Goal: Task Accomplishment & Management: Complete application form

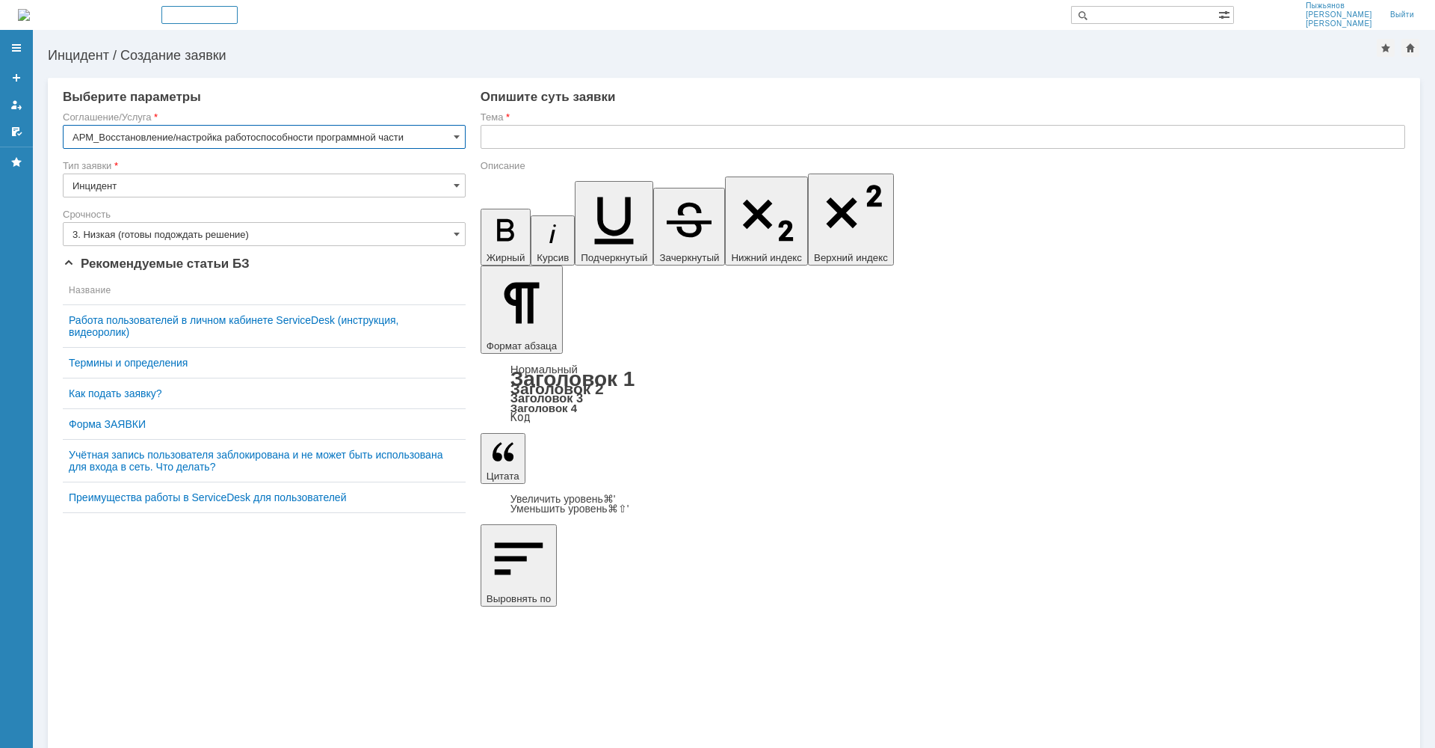
click at [393, 187] on input "Инцидент" at bounding box center [264, 185] width 403 height 24
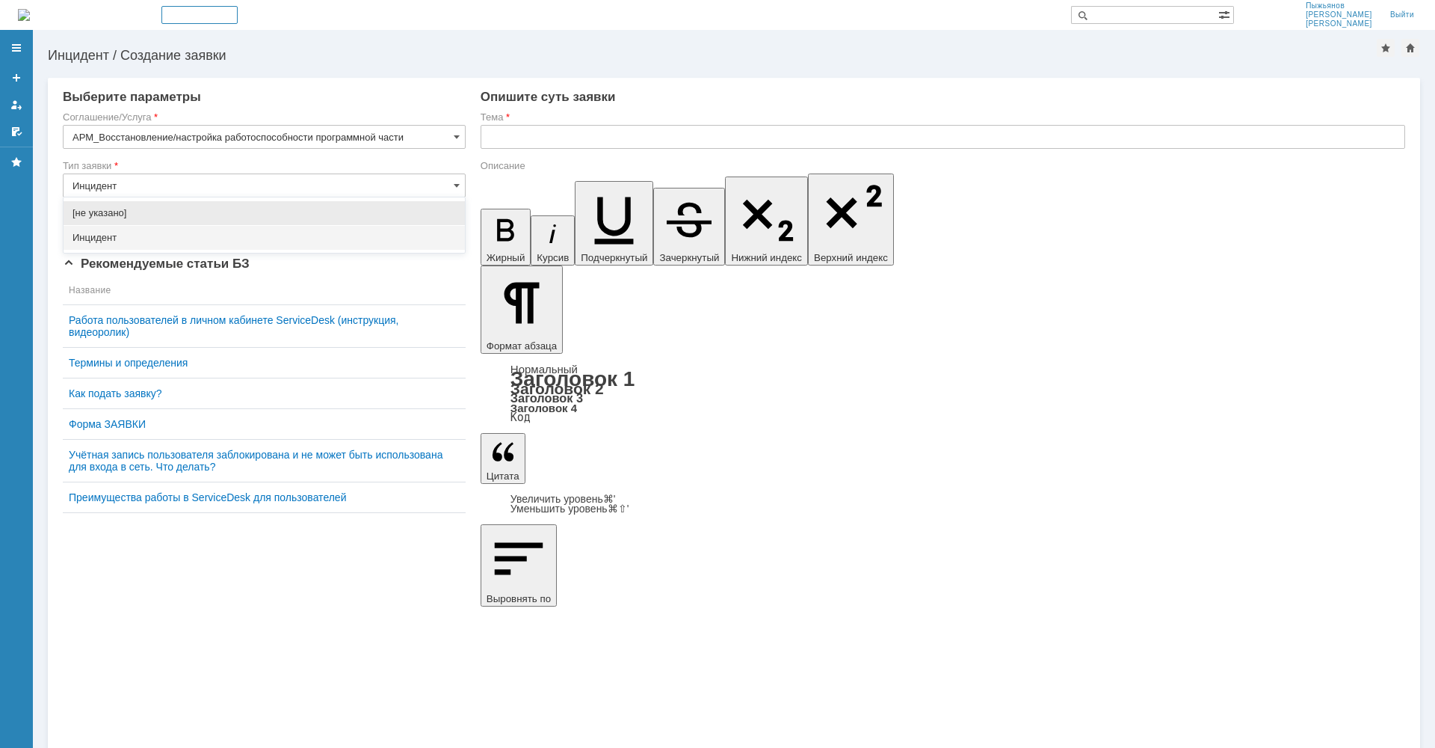
click at [522, 140] on input "text" at bounding box center [943, 137] width 925 height 24
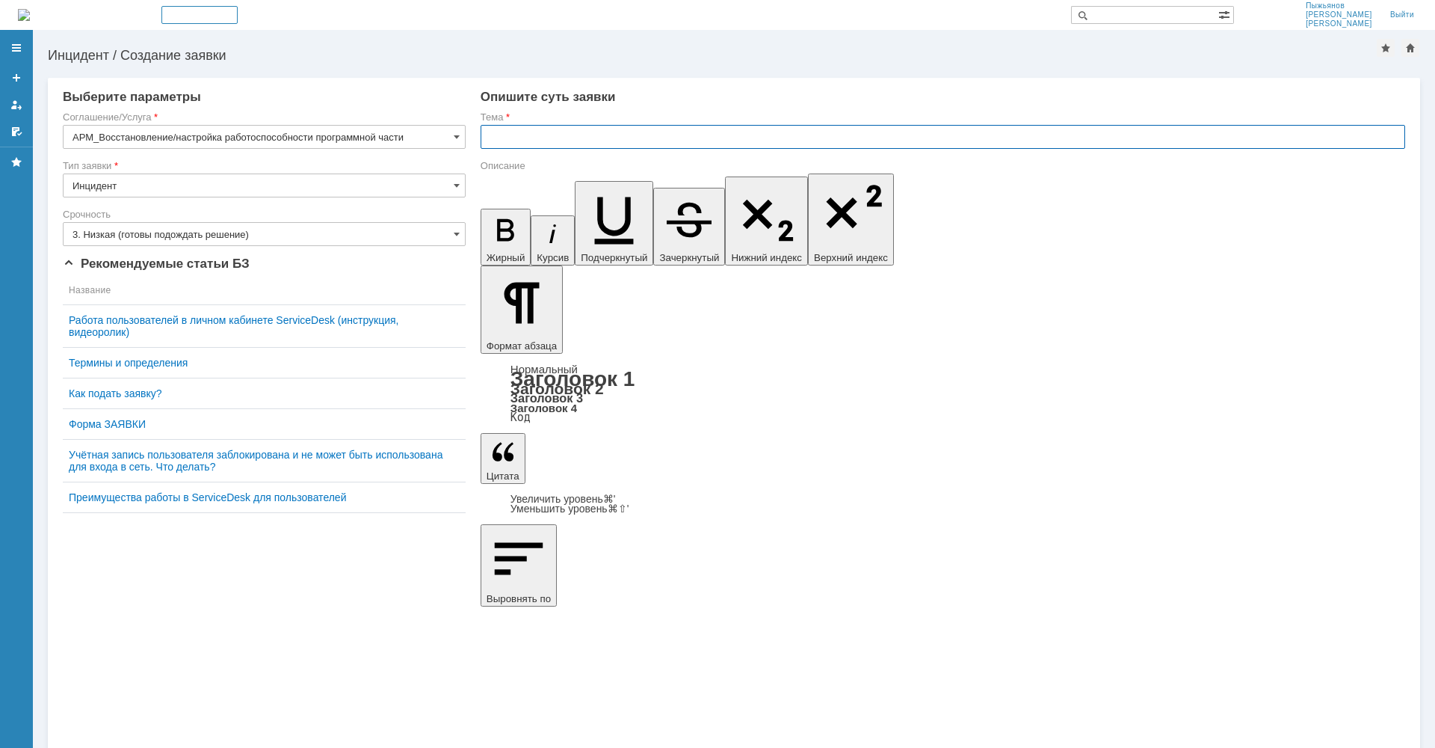
type input "Инцидент"
type input "J"
type input "Ошибка печати"
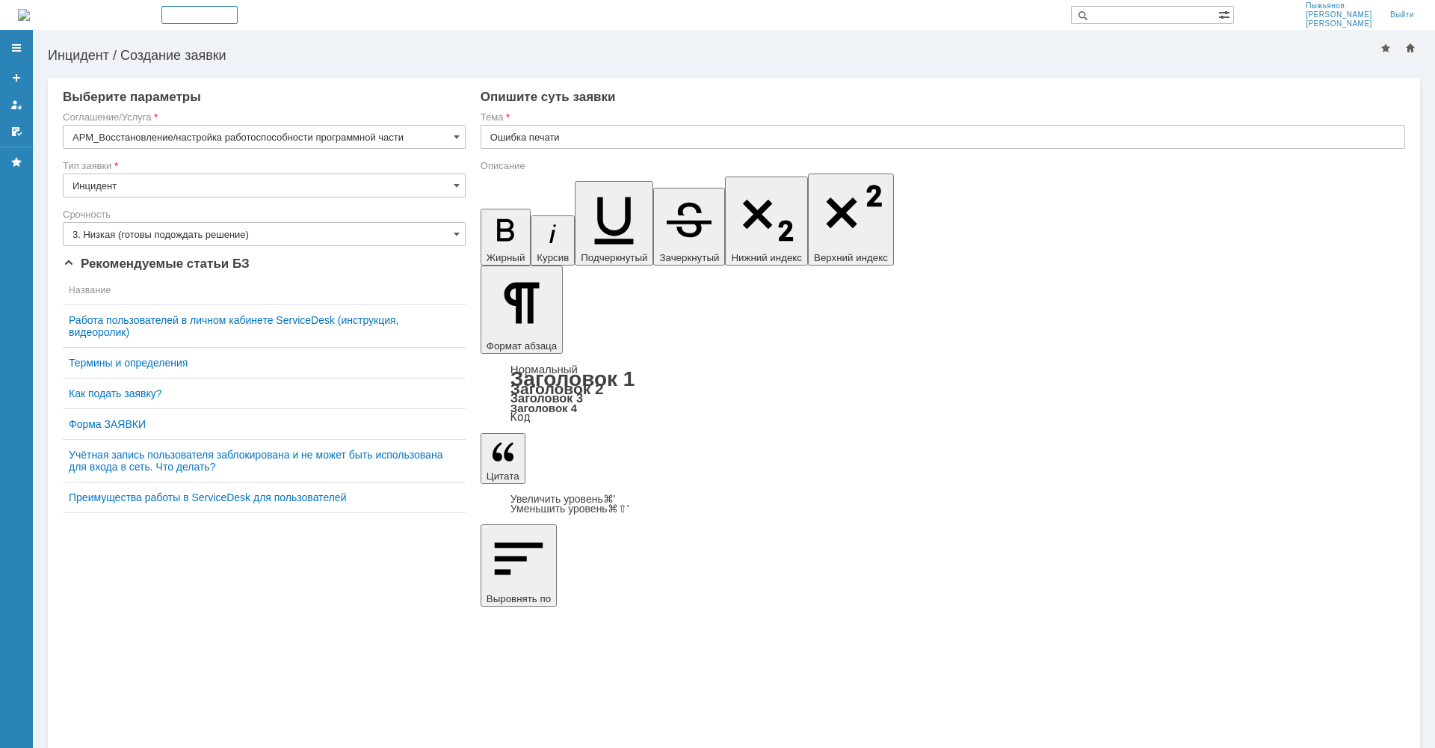
click at [576, 139] on input "Ошибка печати" at bounding box center [943, 137] width 925 height 24
drag, startPoint x: 681, startPoint y: 5244, endPoint x: 693, endPoint y: 5249, distance: 13.1
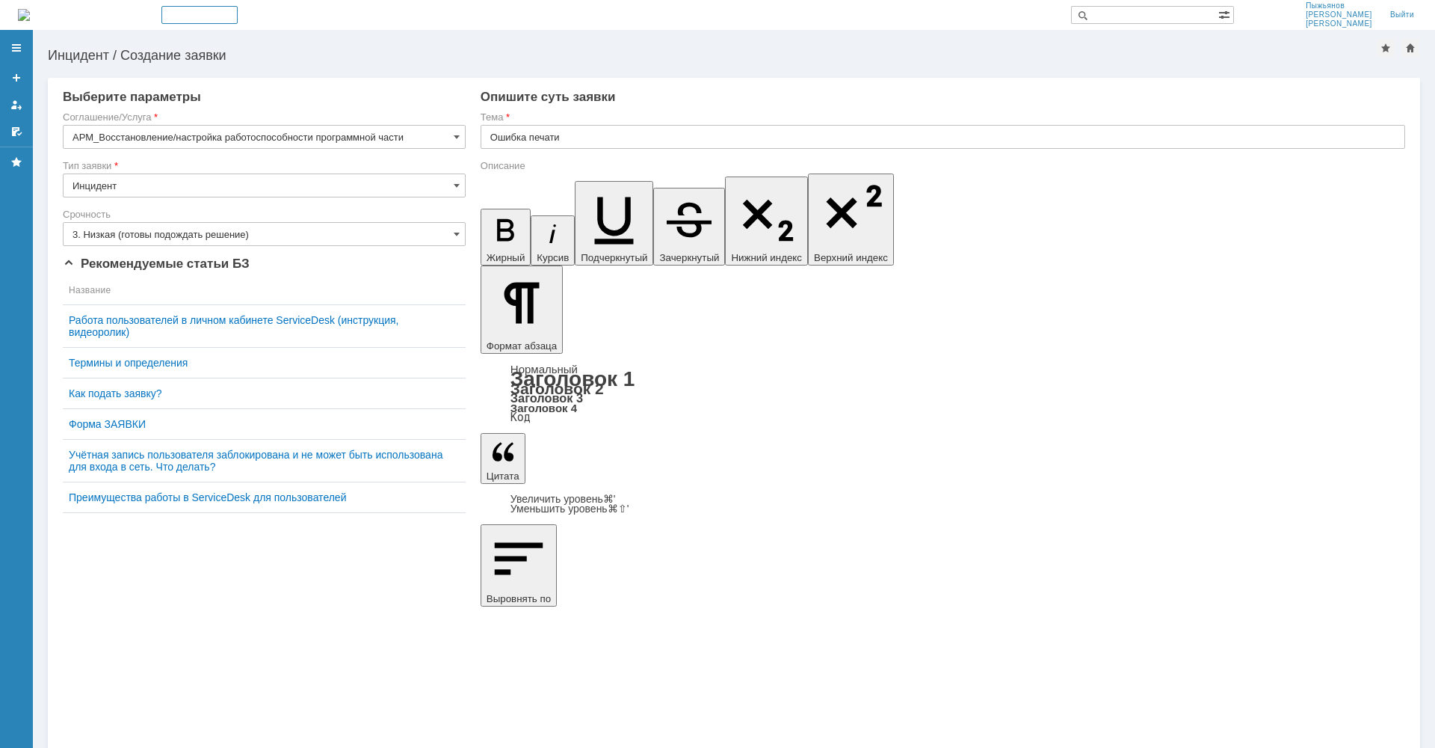
scroll to position [1, 0]
click at [580, 134] on input "Ошибка печати" at bounding box center [943, 137] width 925 height 24
click at [570, 135] on input "Ошибка печати" at bounding box center [943, 137] width 925 height 24
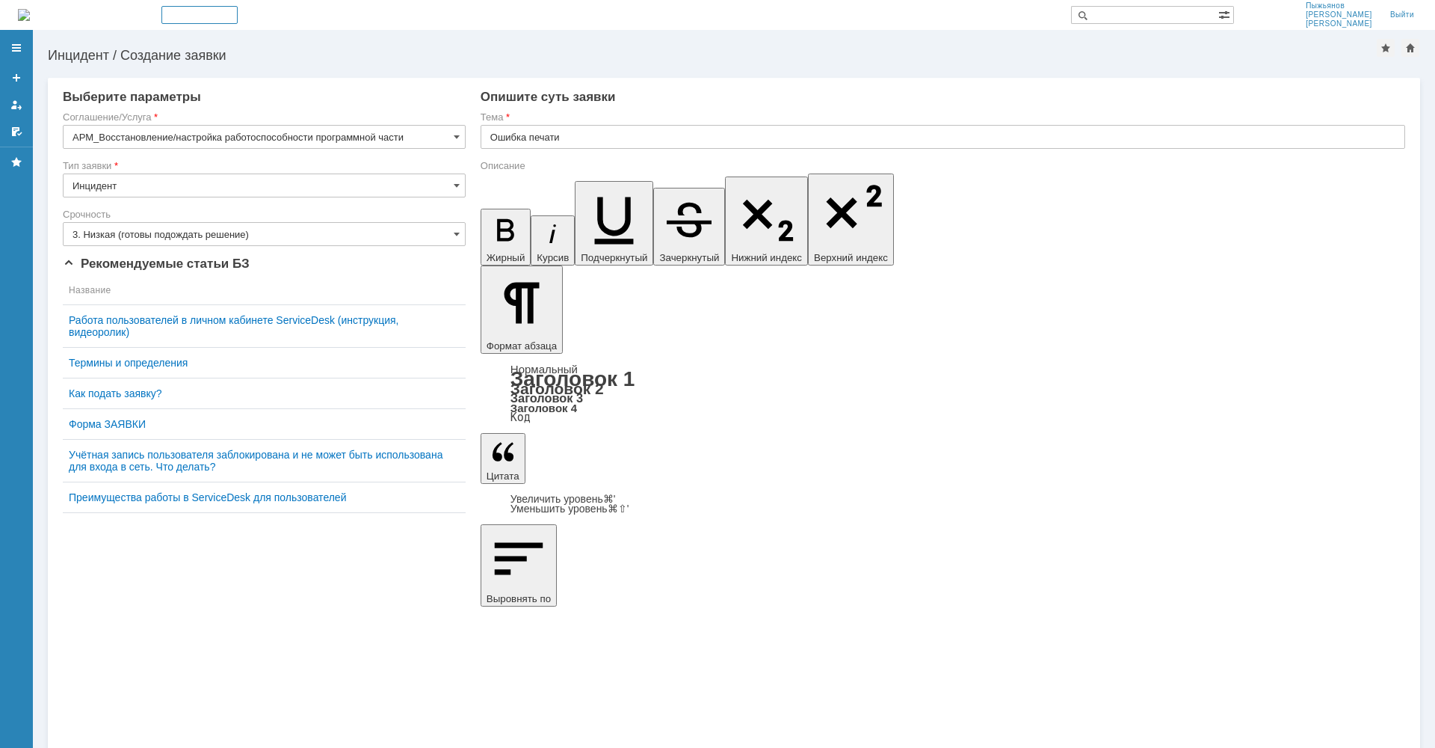
drag, startPoint x: 534, startPoint y: 5261, endPoint x: 523, endPoint y: 5273, distance: 15.9
click at [223, 234] on input "3. Низкая (готовы подождать решение)" at bounding box center [264, 234] width 403 height 24
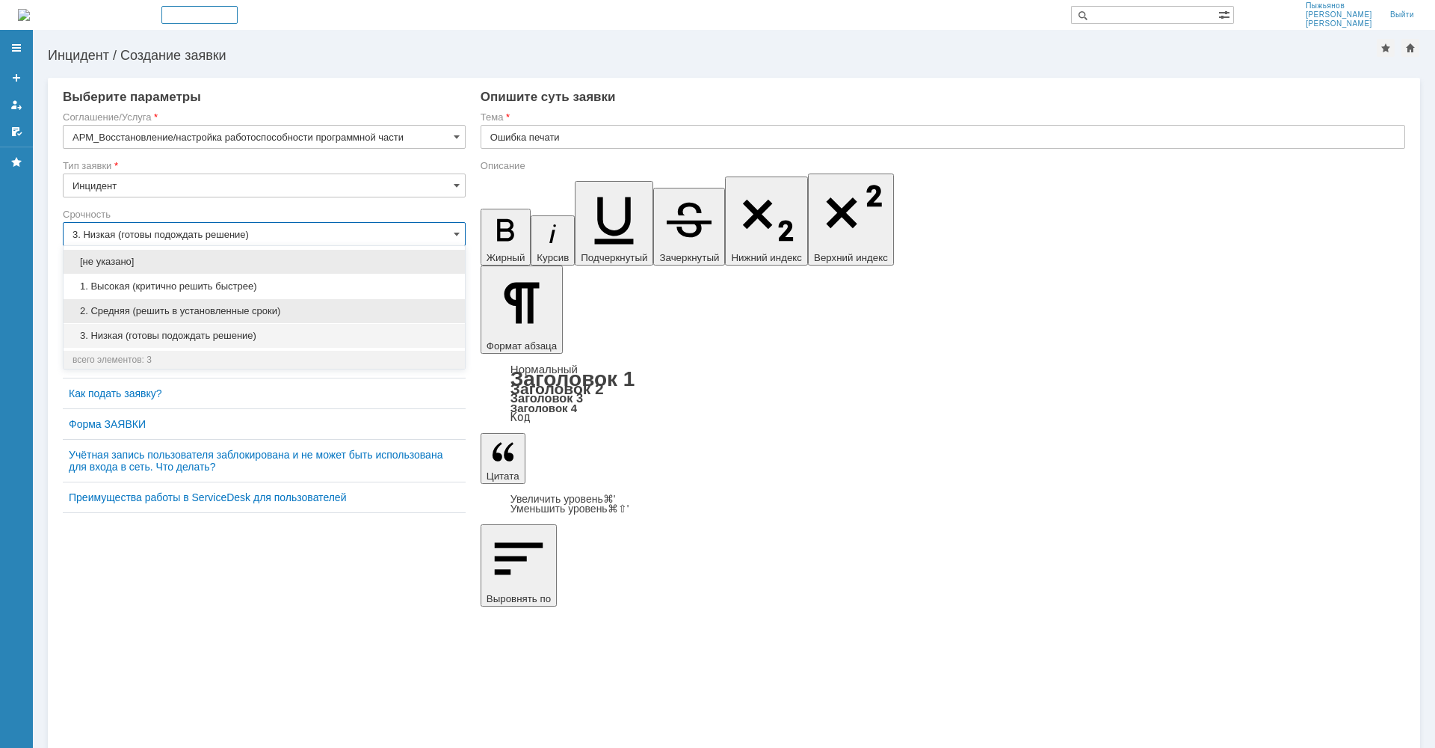
click at [209, 310] on span "2. Средняя (решить в установленные сроки)" at bounding box center [264, 311] width 383 height 12
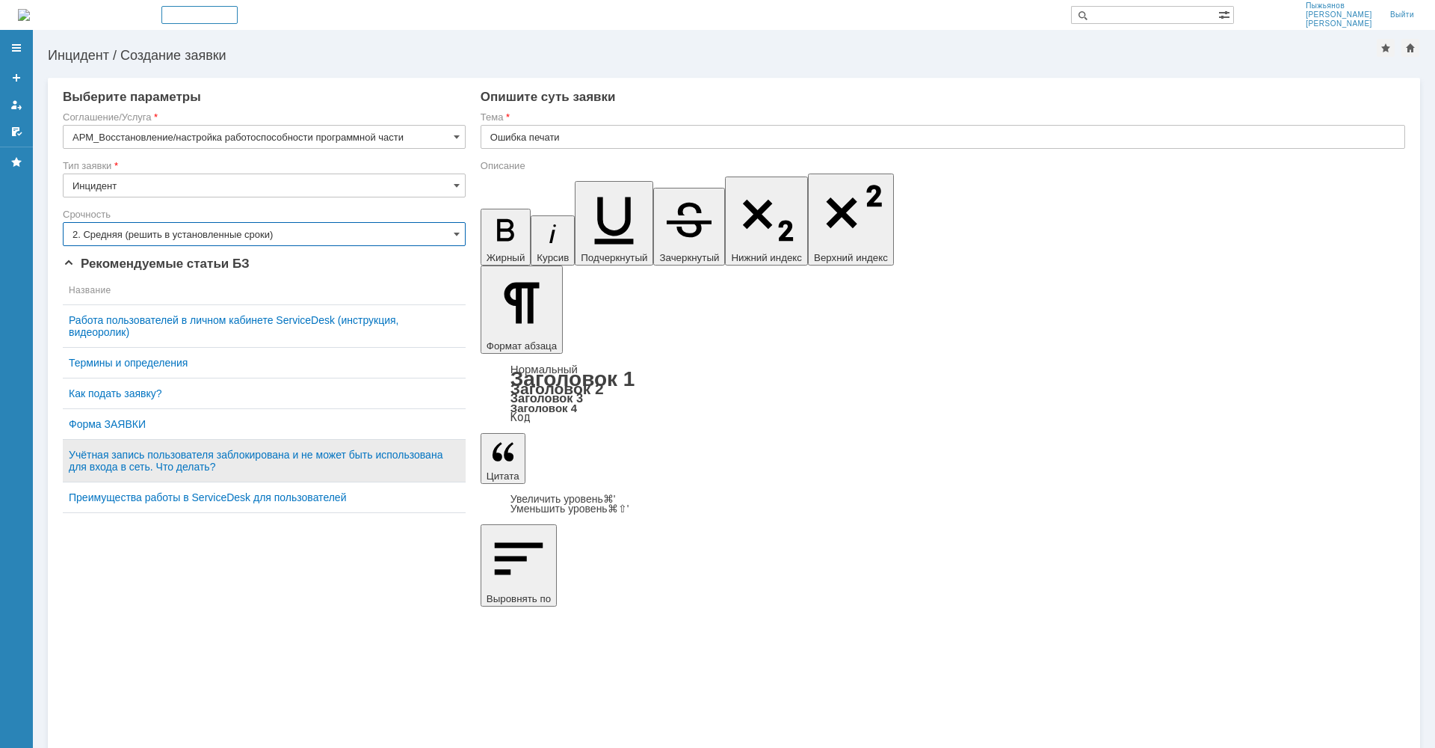
type input "2. Средняя (решить в установленные сроки)"
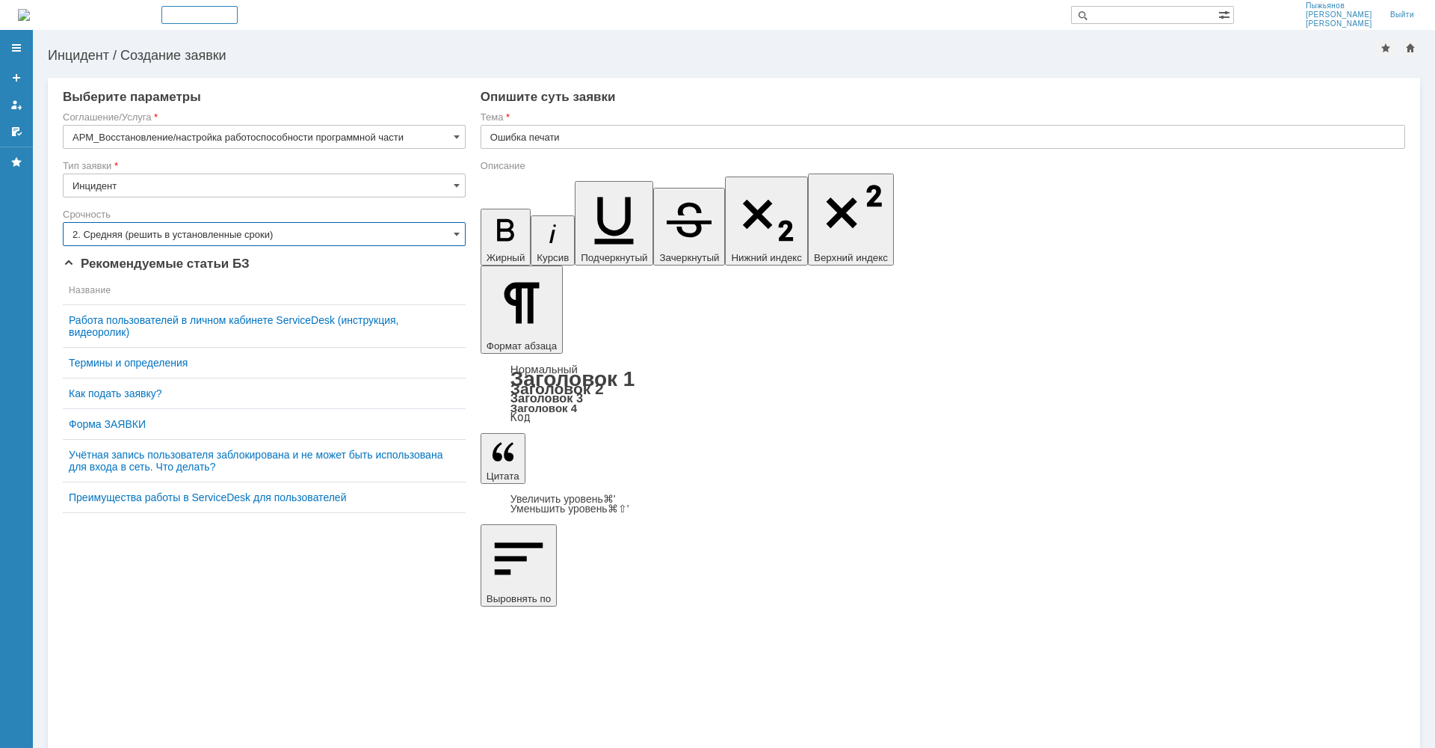
scroll to position [0, 0]
drag, startPoint x: 516, startPoint y: 5262, endPoint x: 528, endPoint y: 5271, distance: 15.0
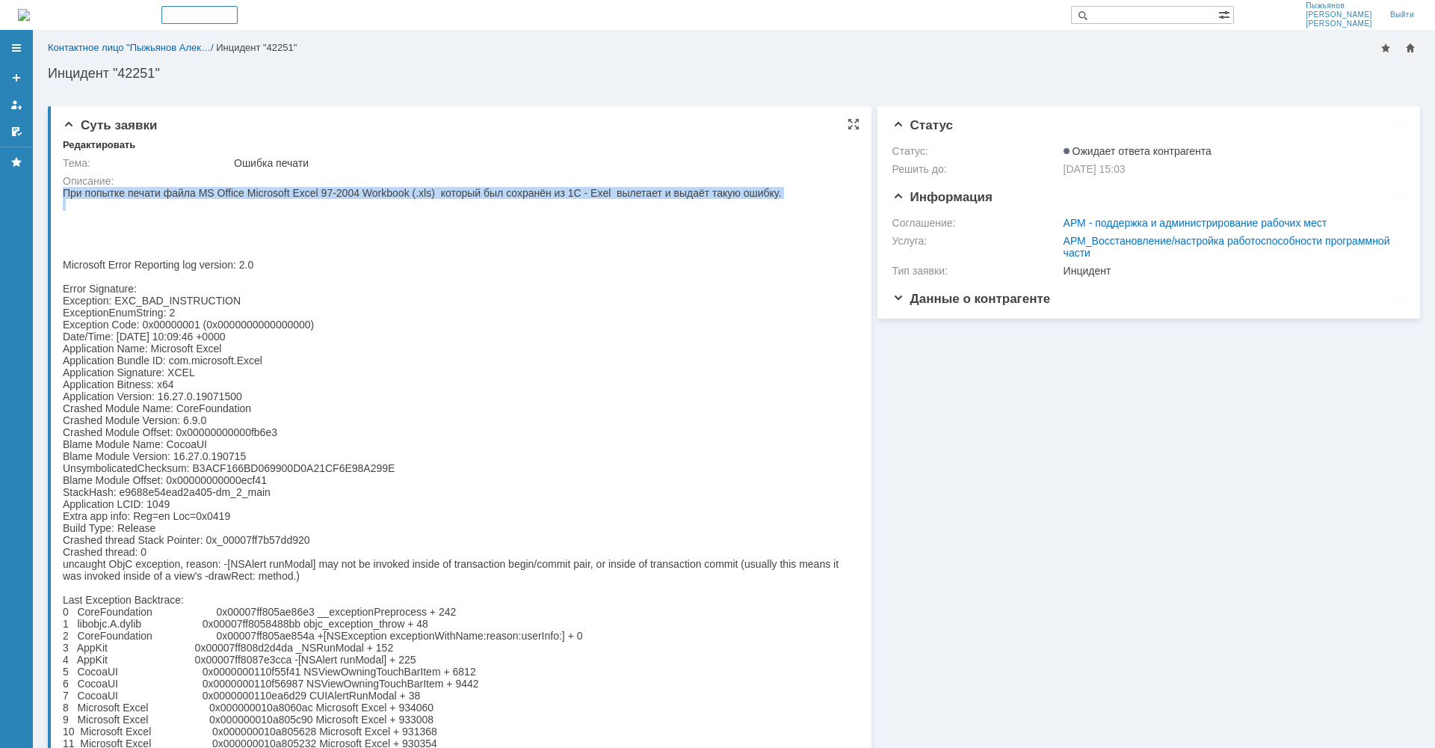
drag, startPoint x: 73, startPoint y: 193, endPoint x: 815, endPoint y: 200, distance: 742.3
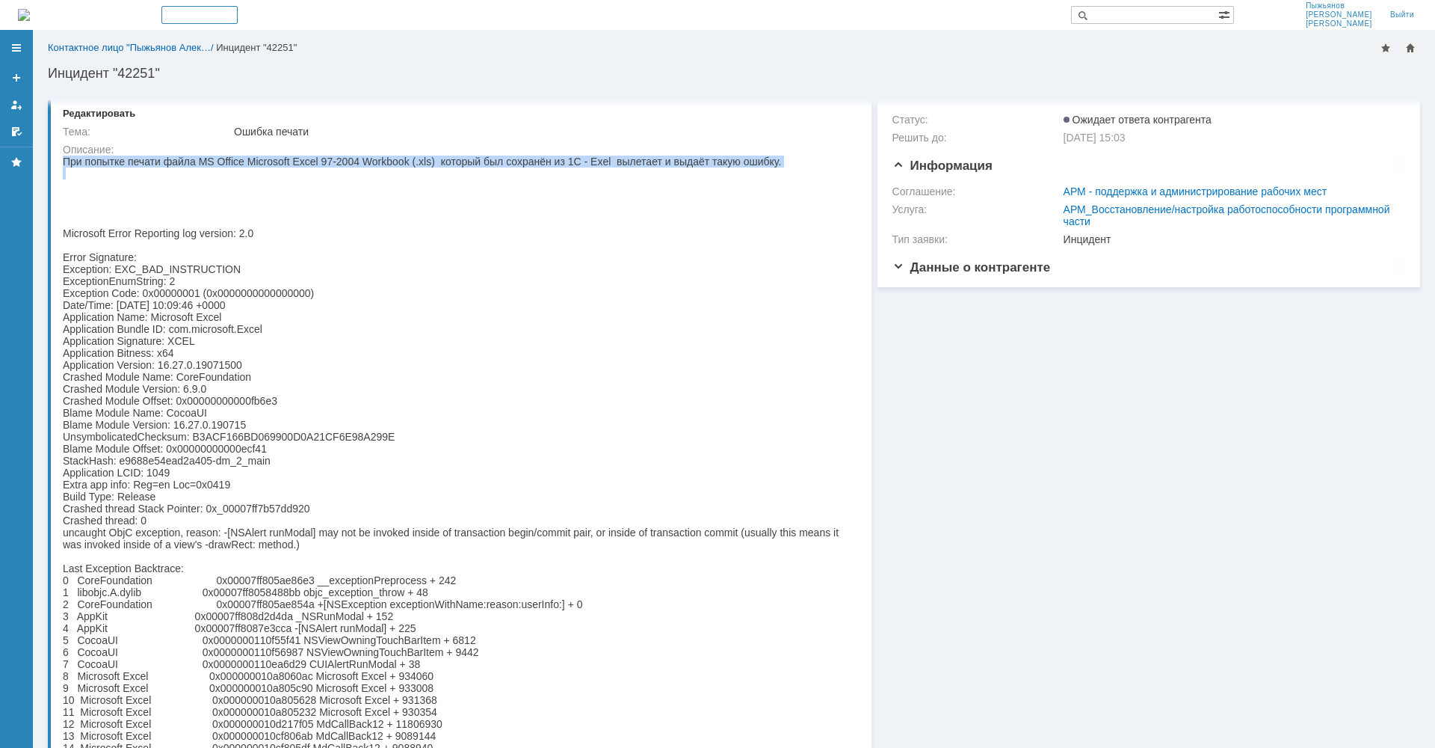
scroll to position [32, 0]
copy div "При попытке печати файла MS Office Microsoft Excel 97-2004 Workbook (.xls) кото…"
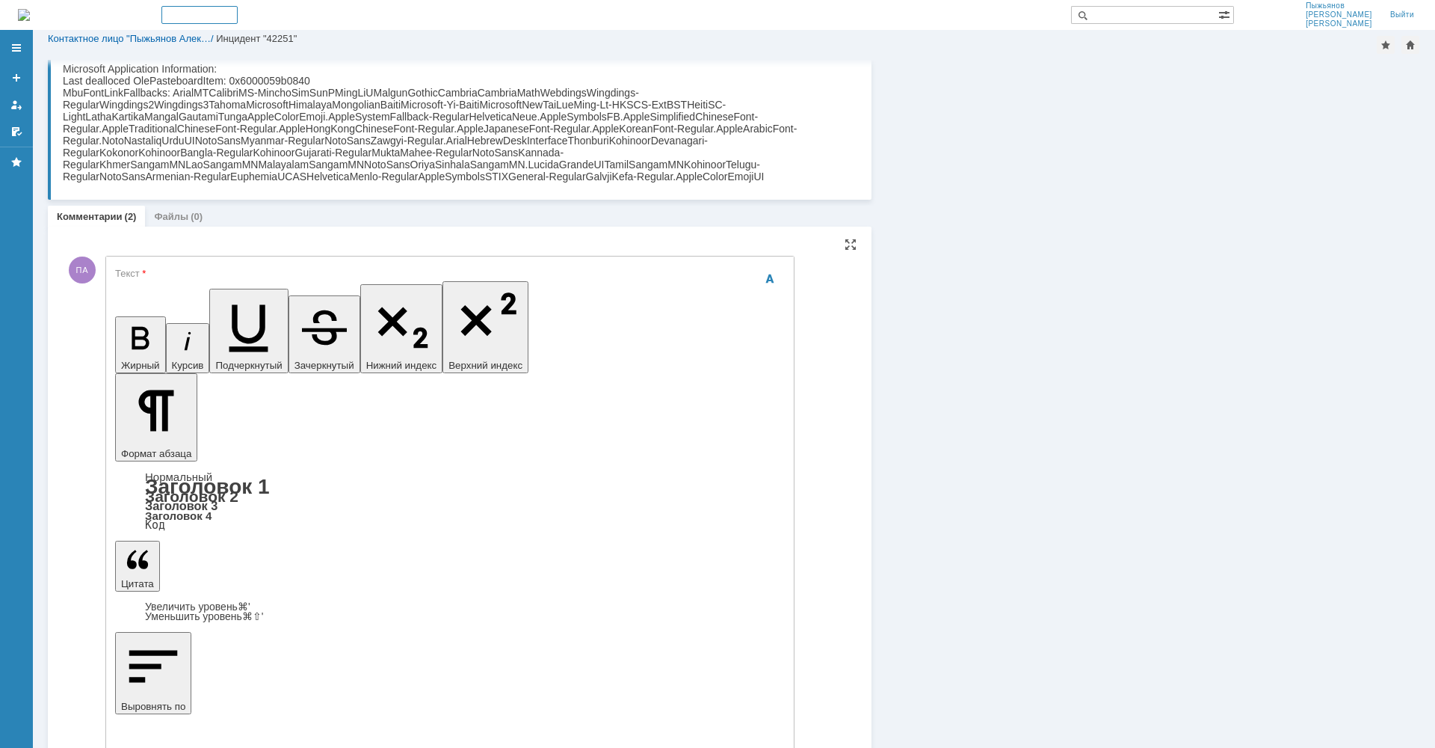
scroll to position [20846, 0]
drag, startPoint x: 214, startPoint y: 4385, endPoint x: 229, endPoint y: 4377, distance: 17.1
drag, startPoint x: 170, startPoint y: 4392, endPoint x: 182, endPoint y: 4398, distance: 12.7
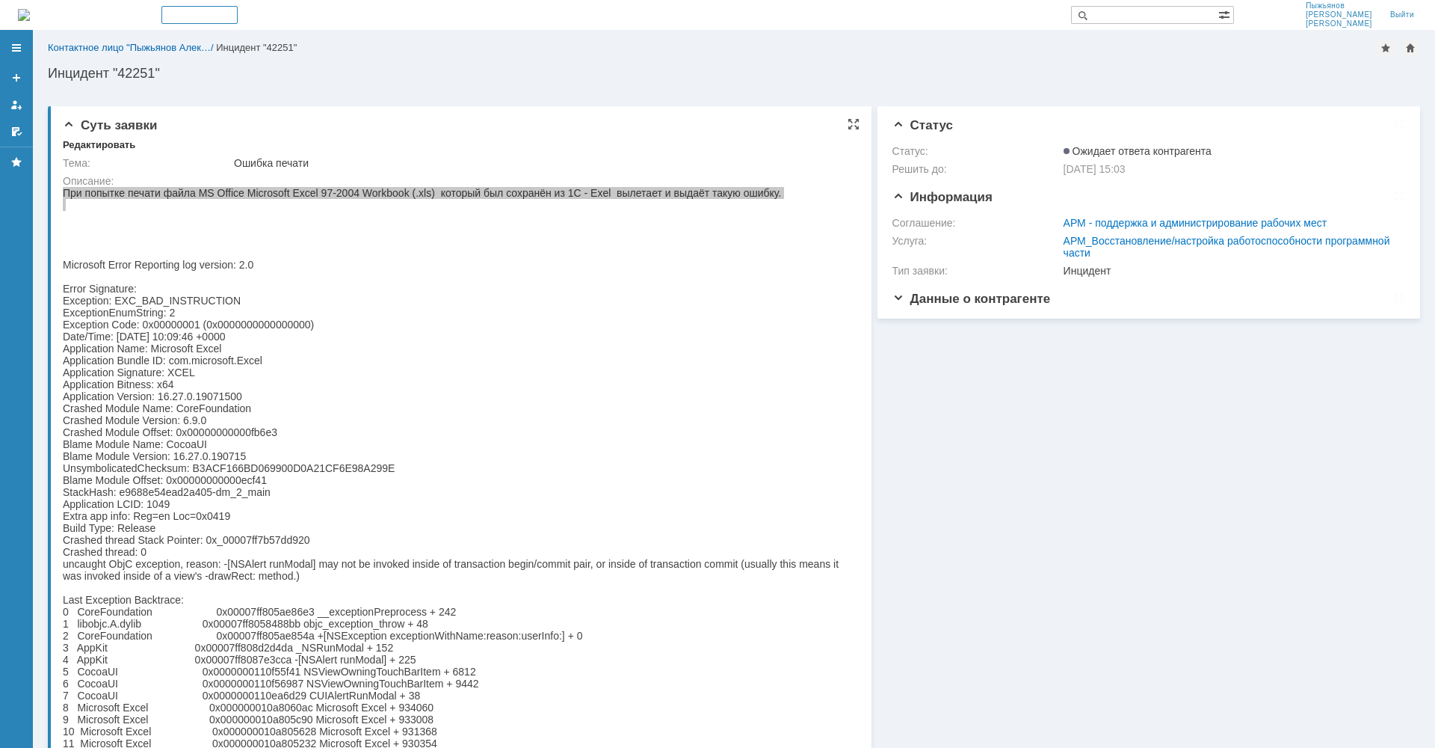
scroll to position [0, 0]
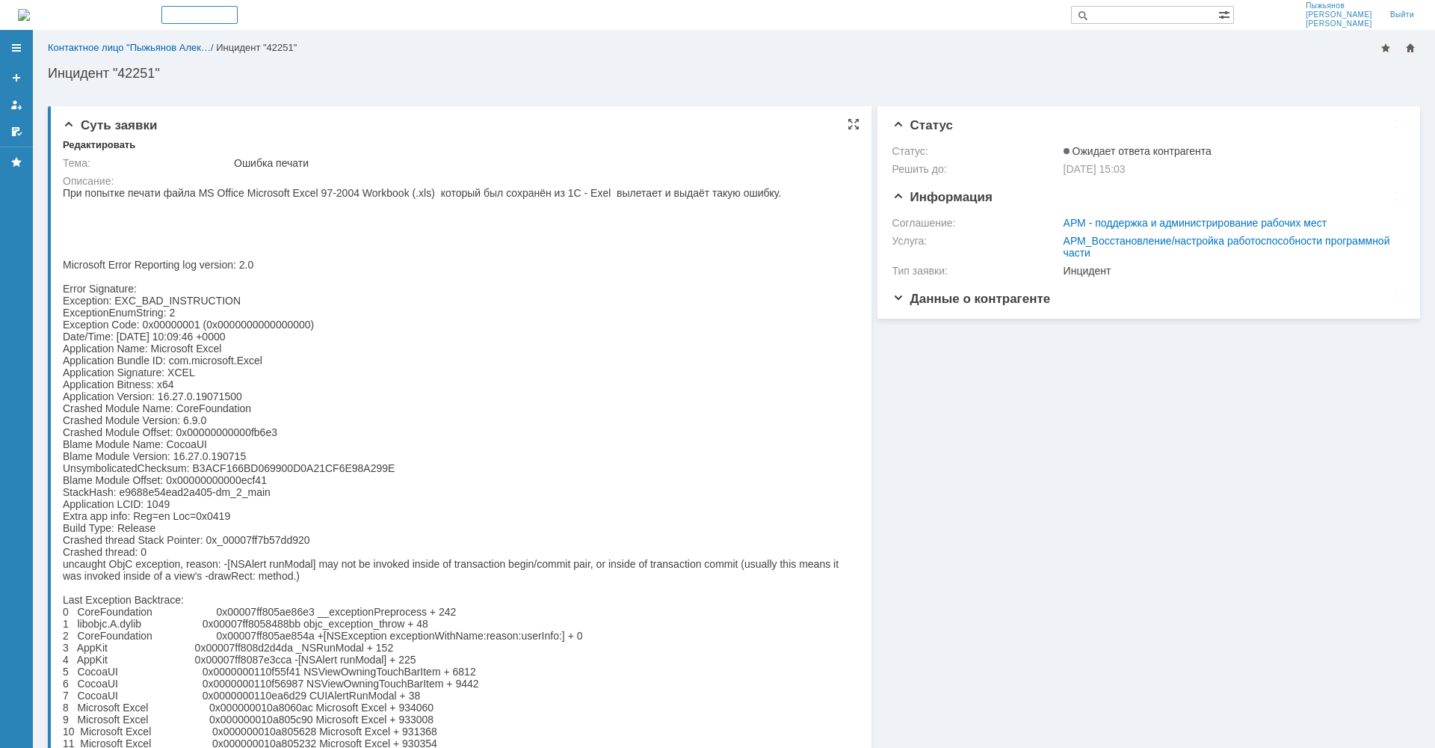
click at [413, 235] on div at bounding box center [457, 241] width 788 height 12
